Goal: Task Accomplishment & Management: Manage account settings

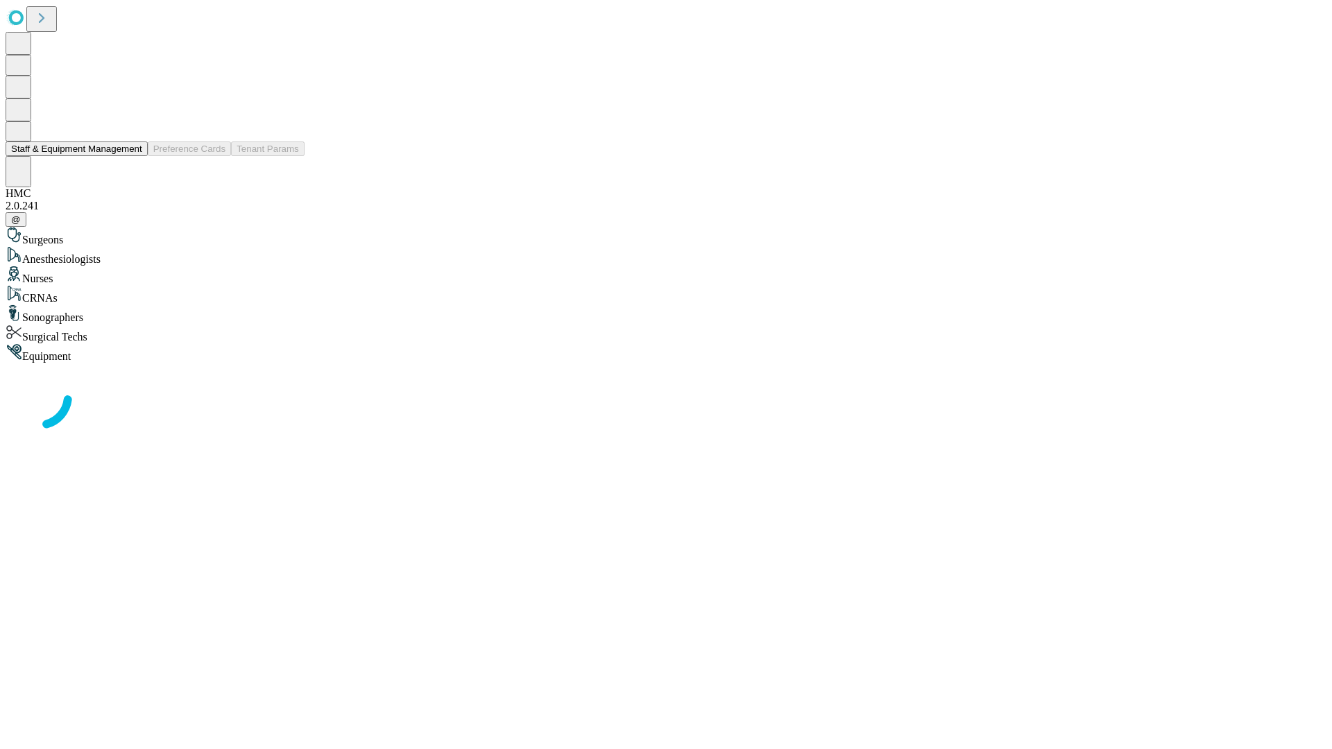
click at [133, 156] on button "Staff & Equipment Management" at bounding box center [77, 149] width 142 height 15
